Goal: Information Seeking & Learning: Learn about a topic

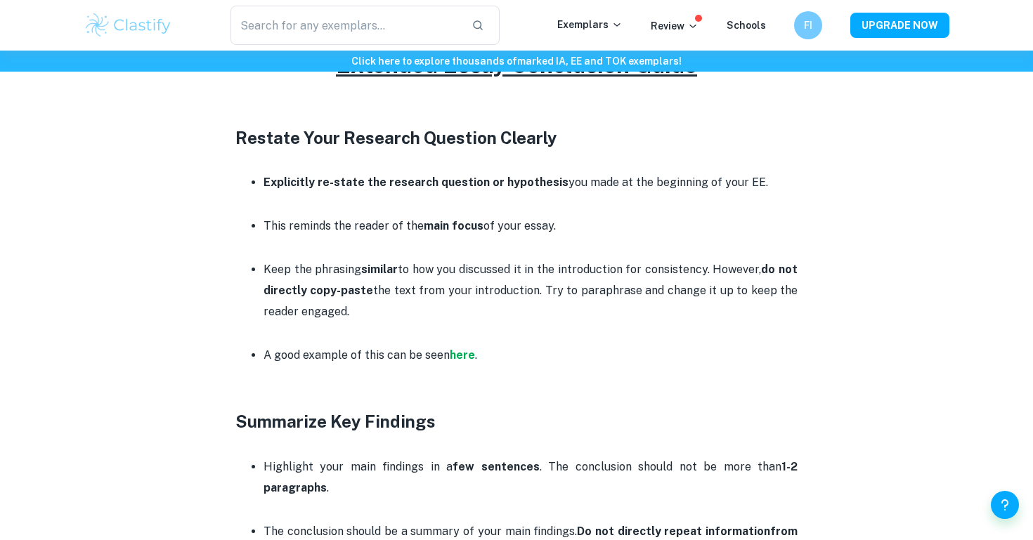
scroll to position [634, 0]
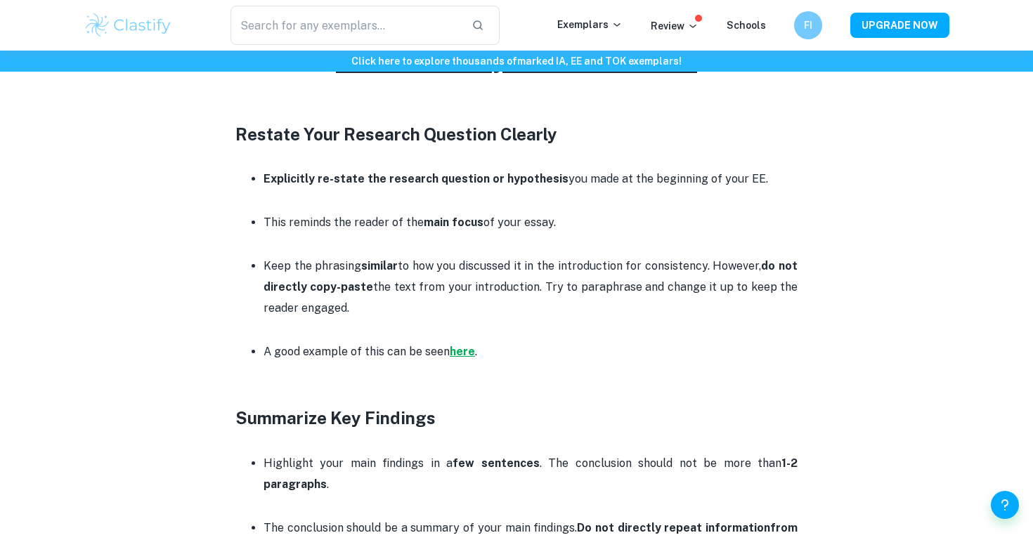
click at [463, 352] on strong "here" at bounding box center [462, 351] width 25 height 13
click at [454, 349] on strong "here" at bounding box center [462, 351] width 25 height 13
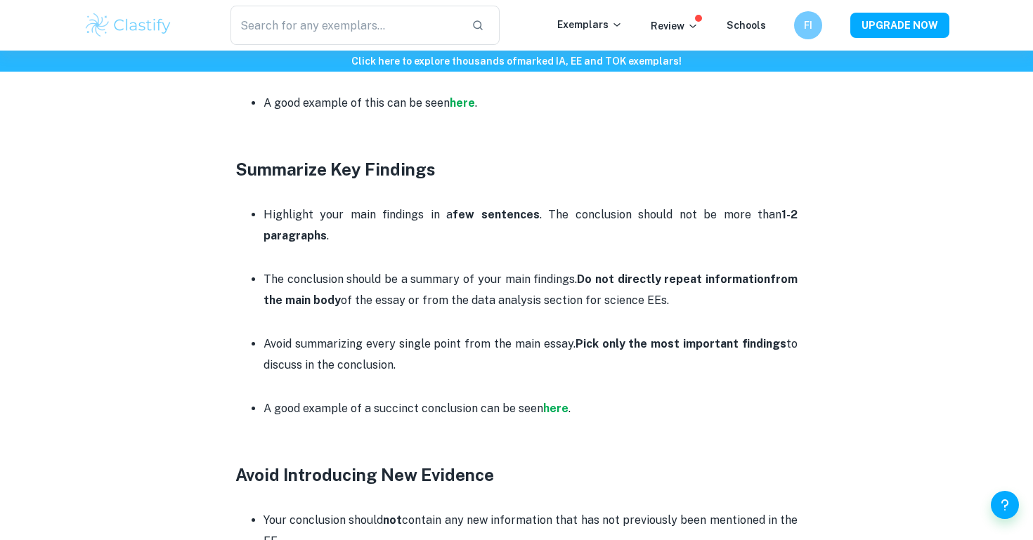
scroll to position [885, 0]
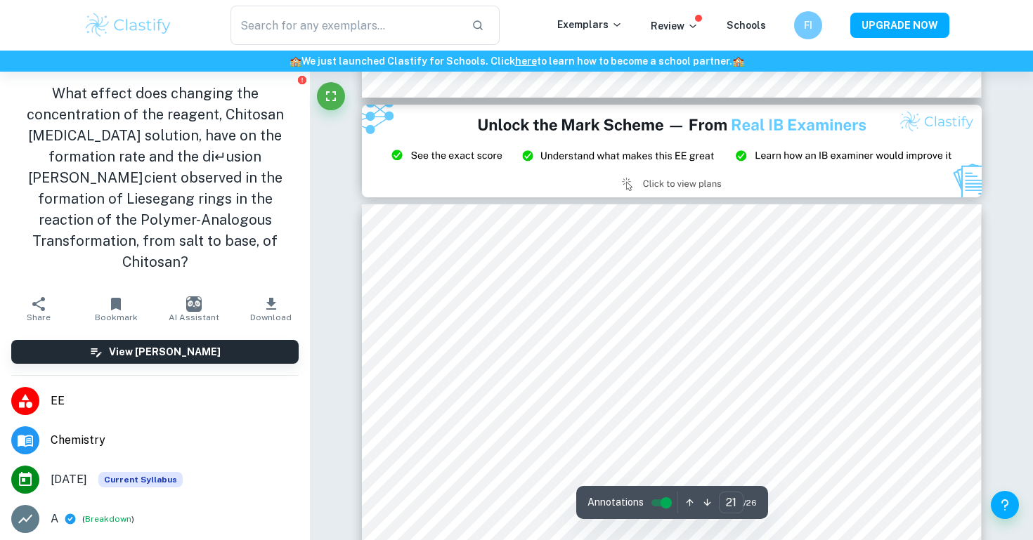
type input "20"
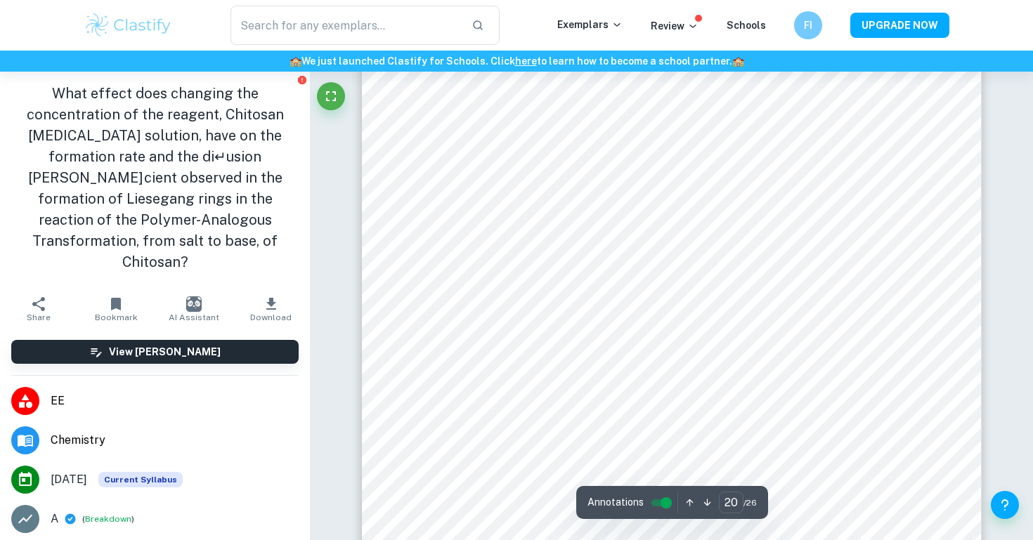
scroll to position [17530, 0]
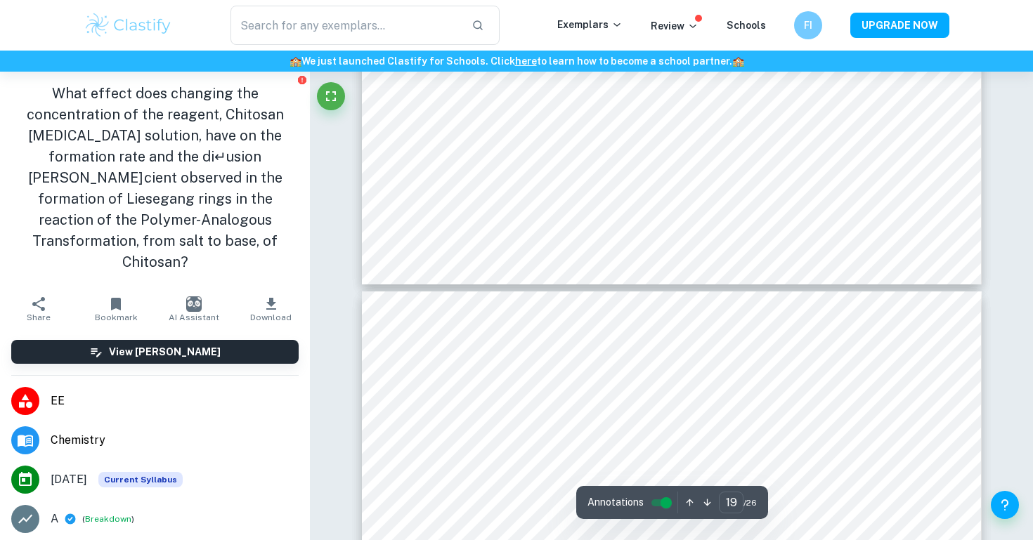
type input "20"
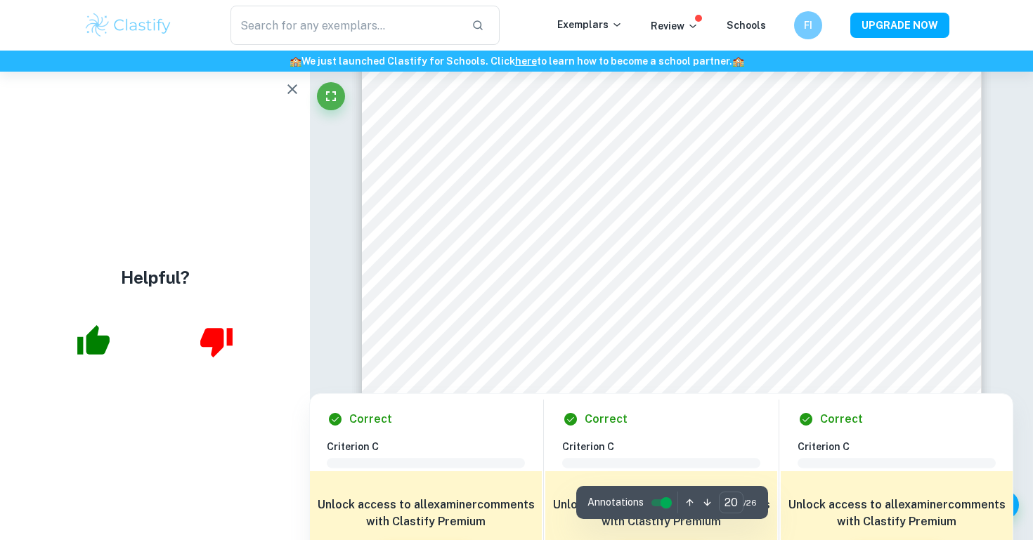
scroll to position [17563, 0]
